Goal: Information Seeking & Learning: Learn about a topic

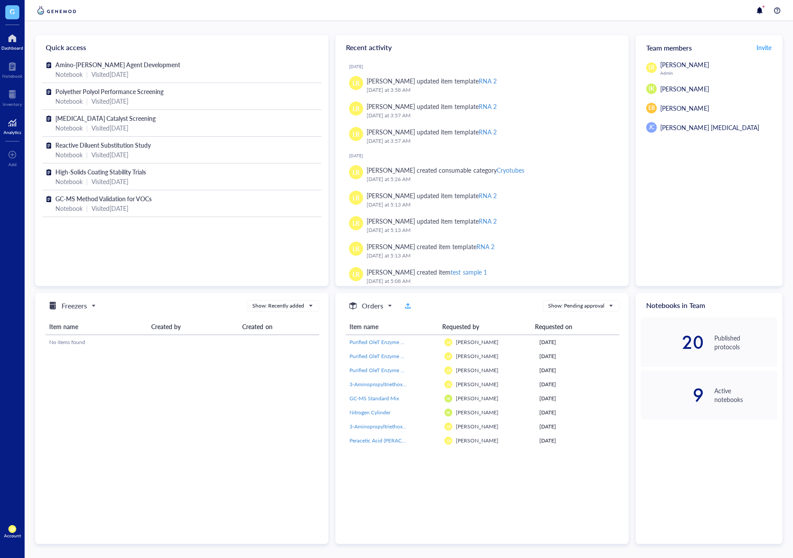
click at [12, 122] on div at bounding box center [13, 123] width 18 height 14
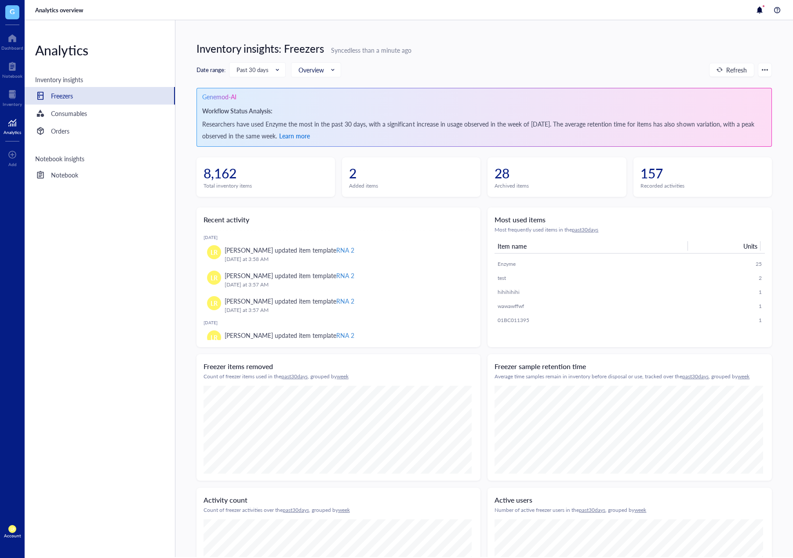
click at [309, 139] on span "Learn more" at bounding box center [294, 135] width 31 height 9
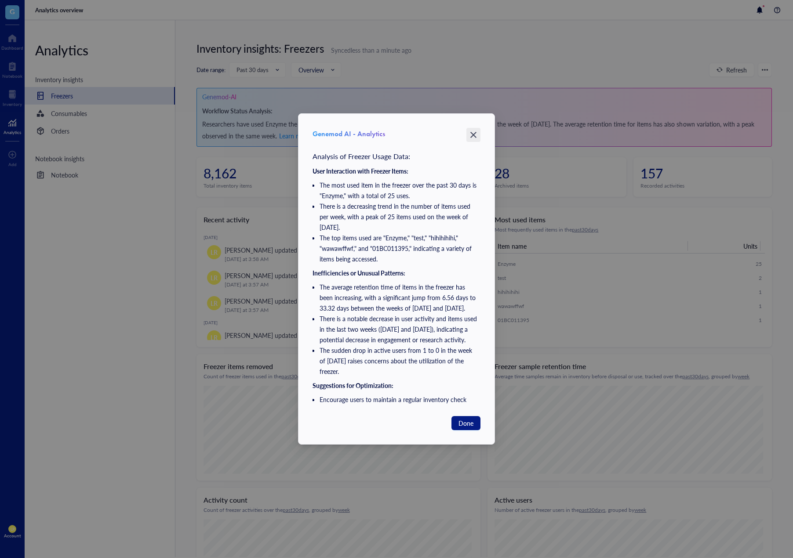
click at [471, 133] on icon "Close" at bounding box center [473, 135] width 6 height 6
